Goal: Task Accomplishment & Management: Use online tool/utility

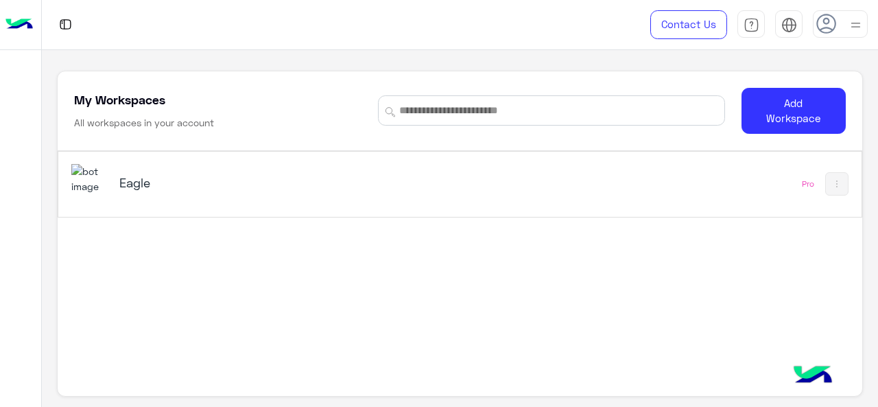
click at [90, 183] on img at bounding box center [89, 178] width 37 height 29
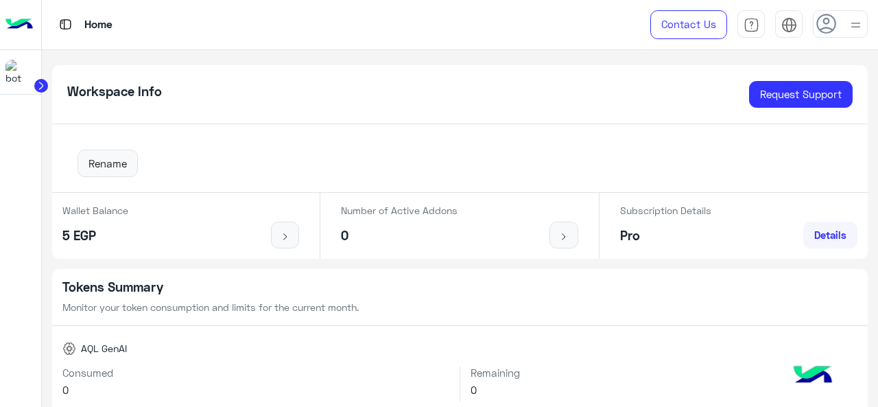
click at [46, 80] on icon at bounding box center [41, 86] width 14 height 14
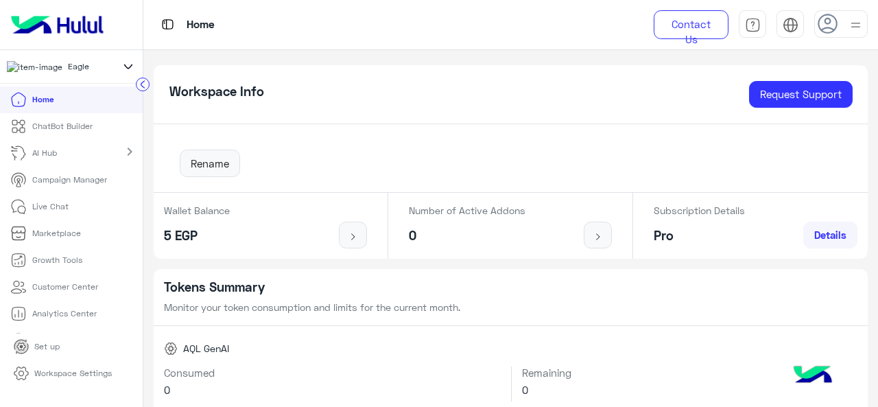
click at [70, 145] on link "AI Hub" at bounding box center [36, 153] width 72 height 27
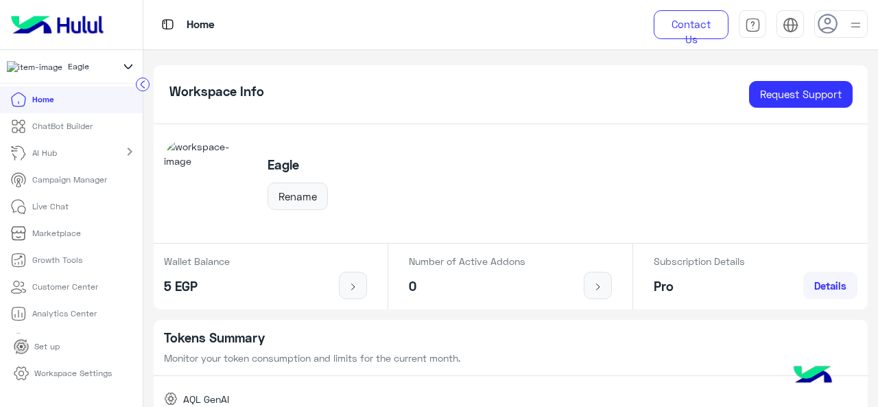
click at [74, 127] on p "ChatBot Builder" at bounding box center [62, 126] width 60 height 12
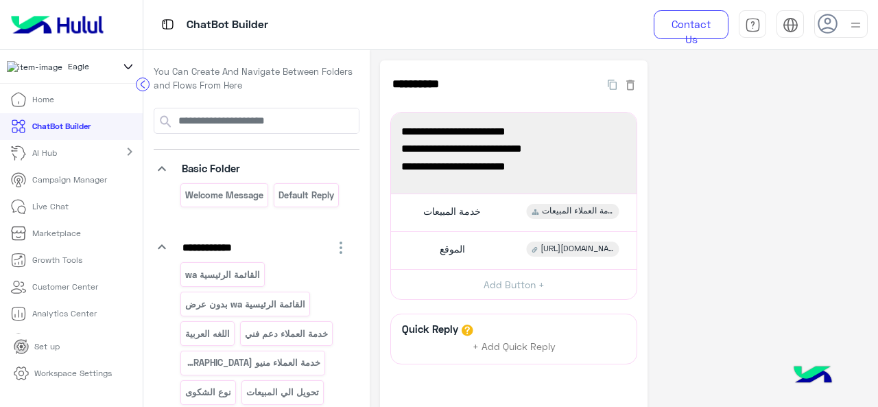
drag, startPoint x: 138, startPoint y: 233, endPoint x: 143, endPoint y: 246, distance: 14.5
click at [143, 246] on ul "Home ChatBot Builder AI Hub chevron_right Campaign Manager Live Chat Marketplac…" at bounding box center [71, 209] width 143 height 247
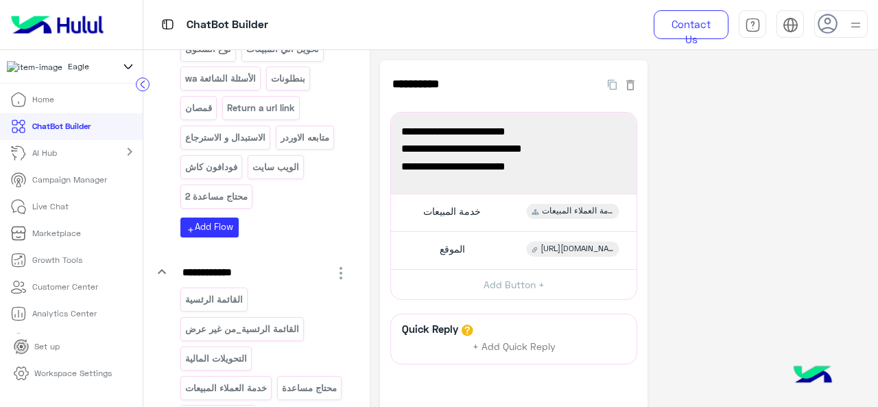
scroll to position [686, 0]
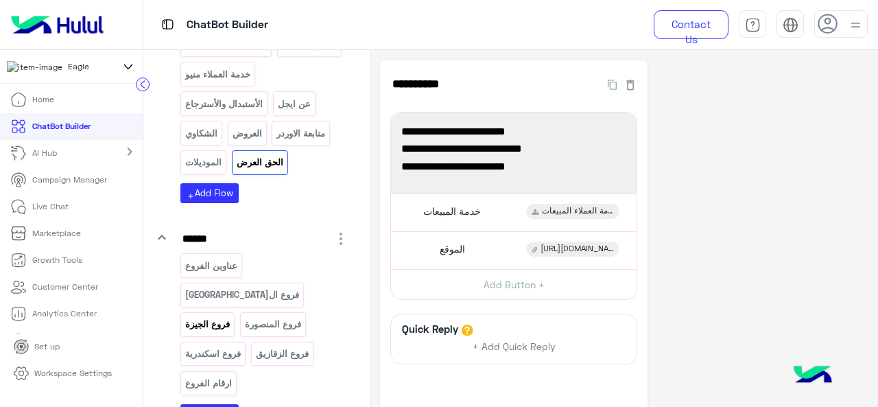
click at [216, 316] on p "فروع الجيزة" at bounding box center [208, 324] width 47 height 16
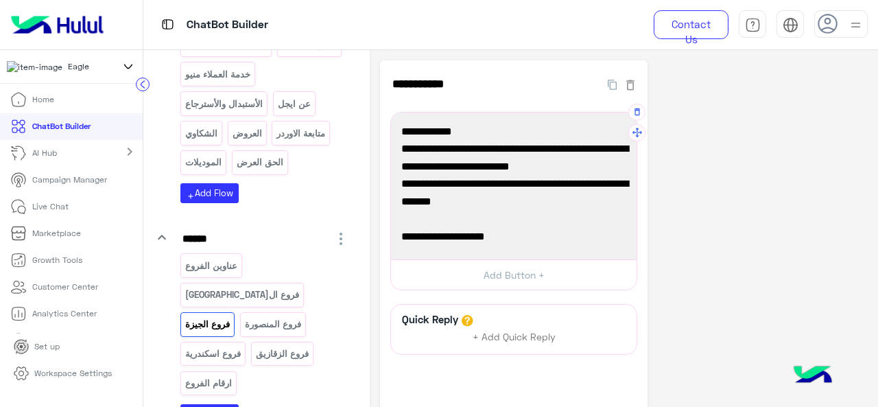
click at [558, 193] on span "[URL][DOMAIN_NAME]" at bounding box center [513, 202] width 225 height 18
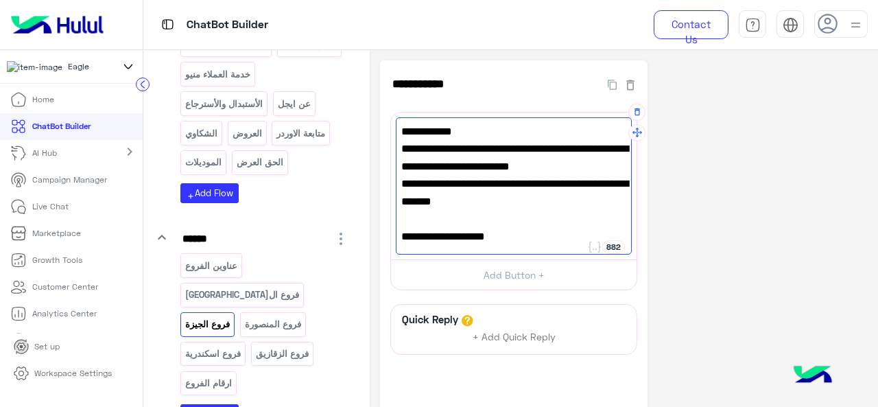
click at [558, 193] on span "[URL][DOMAIN_NAME]" at bounding box center [513, 202] width 225 height 18
